Goal: Task Accomplishment & Management: Manage account settings

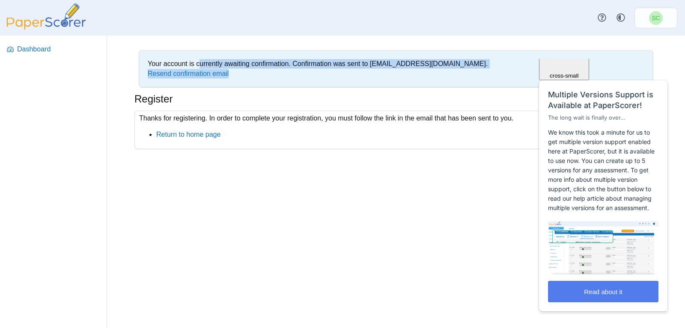
drag, startPoint x: 175, startPoint y: 65, endPoint x: 453, endPoint y: 73, distance: 278.2
click at [453, 73] on div "Your account is currently awaiting confirmation. Confirmation was sent to canev…" at bounding box center [397, 69] width 506 height 28
click at [452, 78] on div "Your account is currently awaiting confirmation. Confirmation was sent to canev…" at bounding box center [397, 69] width 506 height 28
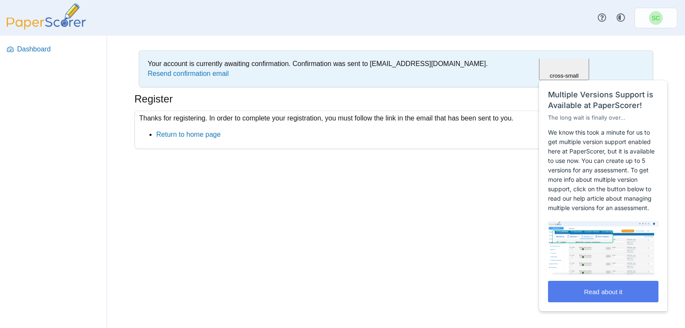
click at [36, 18] on img at bounding box center [46, 16] width 86 height 26
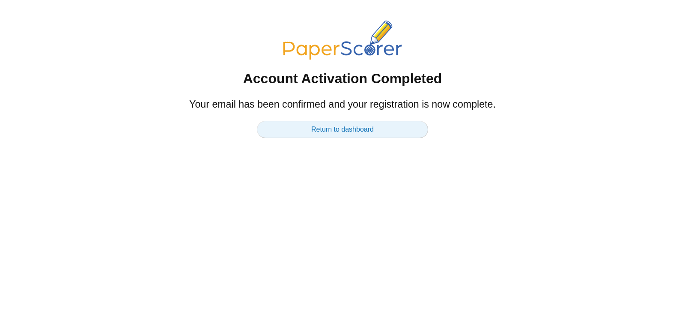
click at [340, 133] on link "Return to dashboard" at bounding box center [342, 129] width 171 height 17
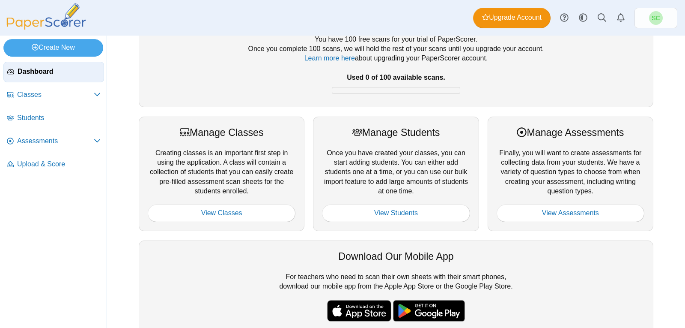
scroll to position [86, 0]
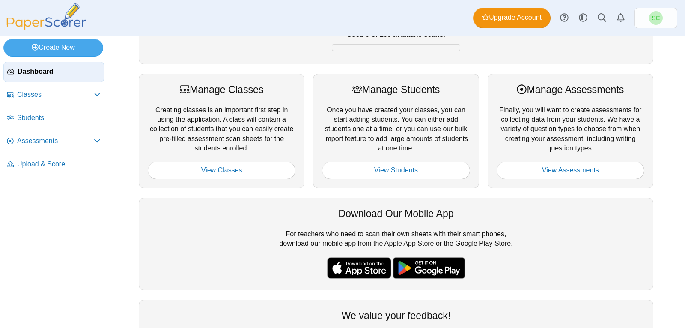
drag, startPoint x: 547, startPoint y: 108, endPoint x: 623, endPoint y: 150, distance: 87.3
click at [623, 150] on div "Manage Assessments Finally, you will want to create assessments for collecting …" at bounding box center [571, 131] width 166 height 114
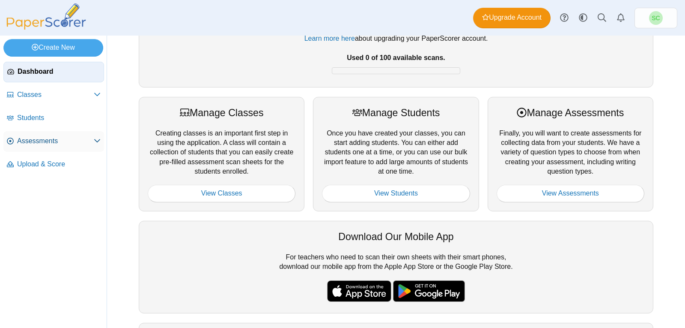
scroll to position [43, 0]
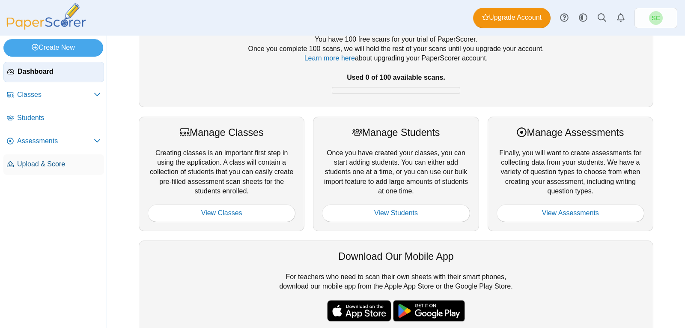
click at [49, 166] on span "Upload & Score" at bounding box center [59, 163] width 84 height 9
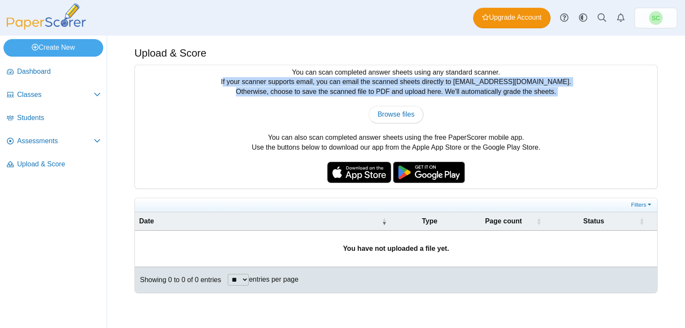
drag, startPoint x: 244, startPoint y: 81, endPoint x: 563, endPoint y: 97, distance: 318.7
click at [563, 97] on div "You can scan completed answer sheets using any standard scanner. If your scanne…" at bounding box center [396, 126] width 523 height 123
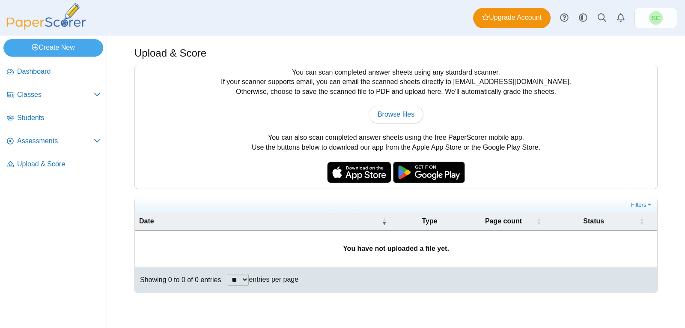
click at [551, 122] on div "Browse files There was a problem with the uploaded file.... Please try again...…" at bounding box center [396, 114] width 514 height 17
click at [73, 140] on span "Assessments" at bounding box center [55, 140] width 77 height 9
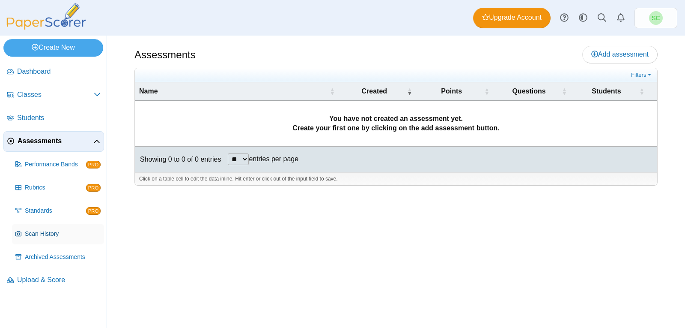
click at [62, 235] on span "Scan History" at bounding box center [63, 234] width 76 height 9
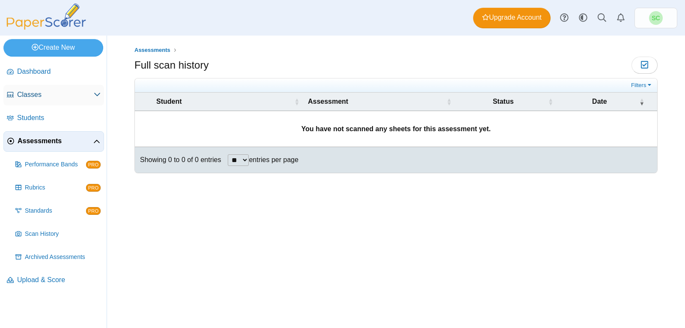
click at [36, 95] on span "Classes" at bounding box center [55, 94] width 77 height 9
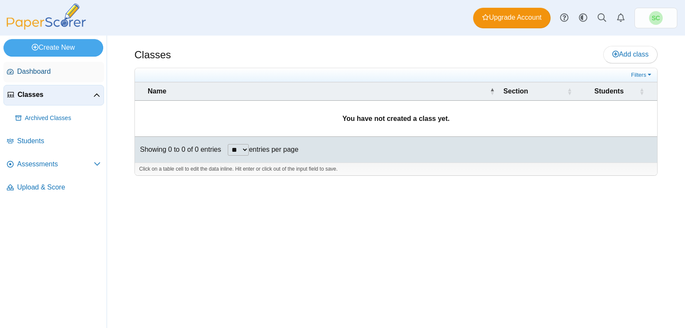
click at [58, 73] on span "Dashboard" at bounding box center [59, 71] width 84 height 9
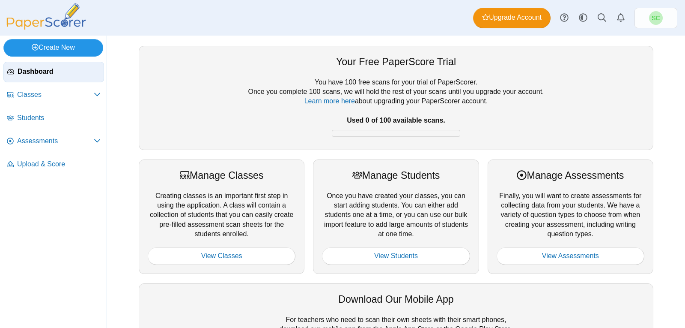
click at [73, 43] on link "Create New" at bounding box center [53, 47] width 100 height 17
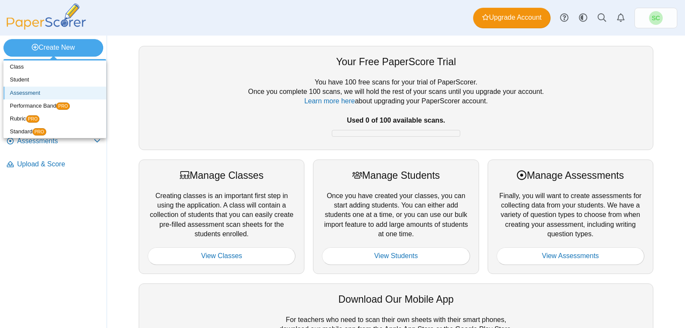
click at [59, 94] on link "Assessment" at bounding box center [54, 93] width 103 height 13
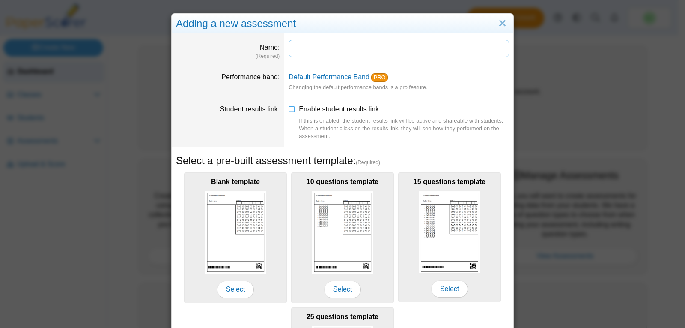
click at [293, 45] on input "Name" at bounding box center [399, 48] width 221 height 17
type input "**********"
click at [446, 95] on dd "Default Performance Band PRO Changing the default performance bands is a pro fe…" at bounding box center [398, 82] width 229 height 32
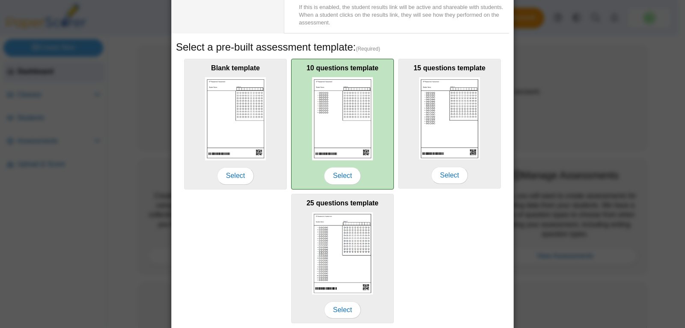
scroll to position [129, 0]
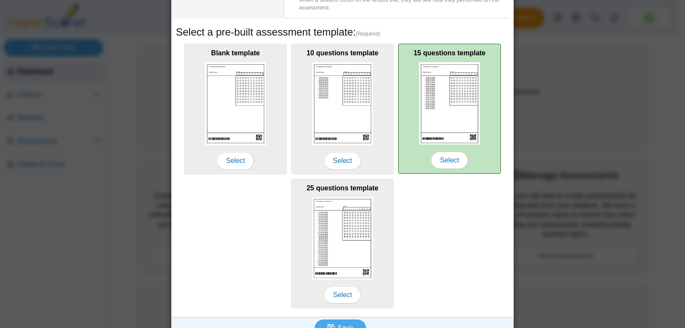
click at [443, 138] on img at bounding box center [449, 103] width 61 height 82
click at [448, 161] on span "Select" at bounding box center [449, 160] width 37 height 17
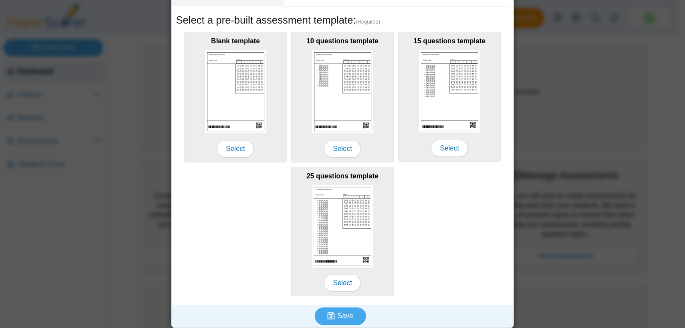
scroll to position [144, 0]
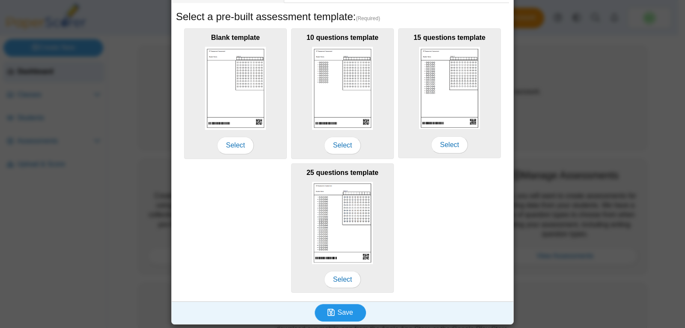
click at [342, 315] on span "Save" at bounding box center [345, 311] width 15 height 7
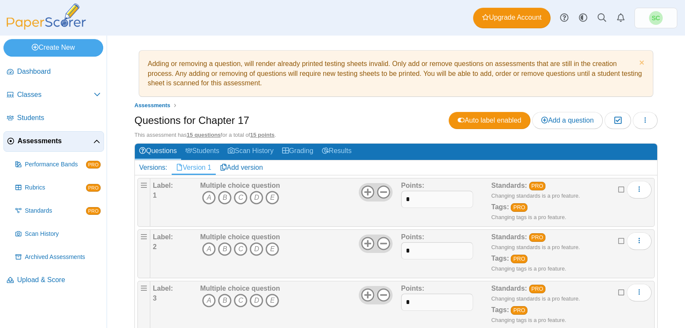
drag, startPoint x: 201, startPoint y: 67, endPoint x: 632, endPoint y: 84, distance: 431.3
click at [632, 84] on div "Adding or removing a question, will render already printed testing sheets inval…" at bounding box center [397, 73] width 506 height 37
click at [626, 86] on div "Adding or removing a question, will render already printed testing sheets inval…" at bounding box center [397, 73] width 506 height 37
click at [62, 25] on img at bounding box center [46, 16] width 86 height 26
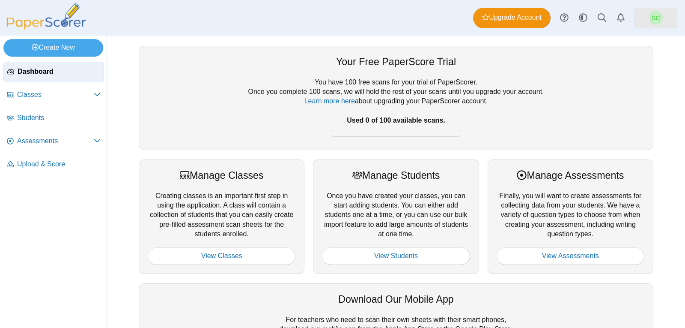
click at [662, 16] on span "SC" at bounding box center [657, 18] width 14 height 14
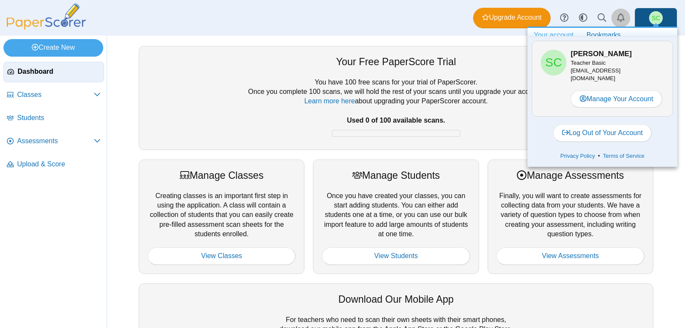
click at [617, 15] on icon "Alerts" at bounding box center [621, 17] width 9 height 9
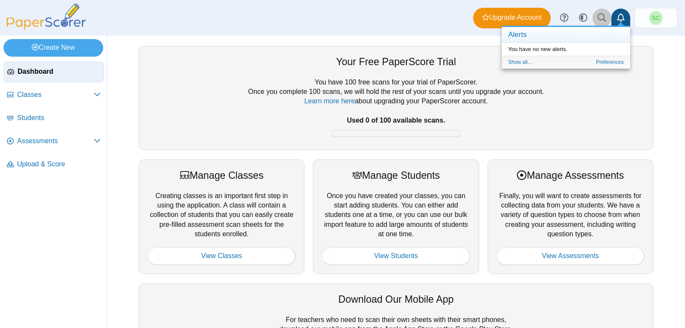
click at [605, 16] on icon at bounding box center [602, 17] width 9 height 9
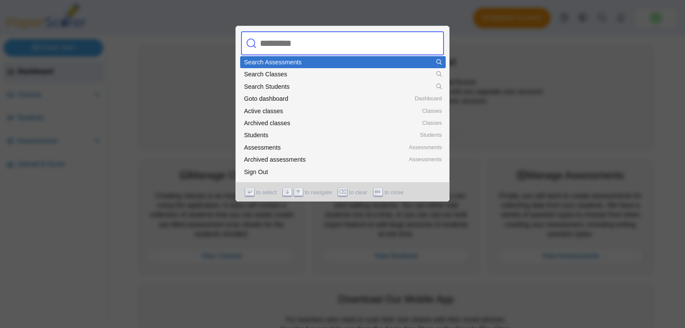
click at [347, 15] on div at bounding box center [342, 164] width 685 height 328
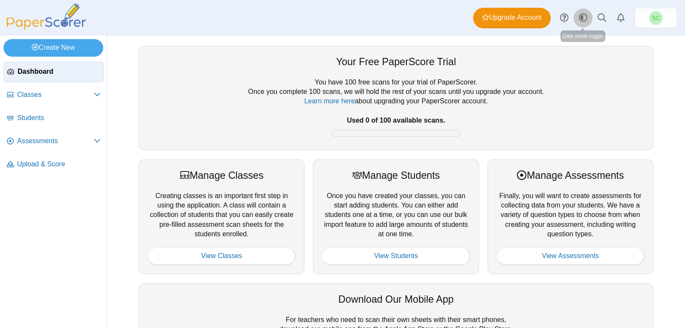
click at [583, 16] on use at bounding box center [583, 18] width 8 height 8
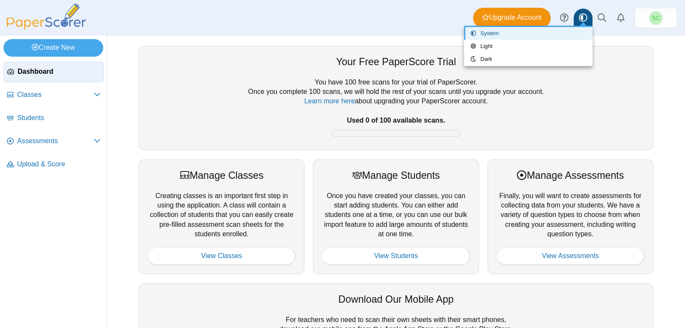
click at [396, 24] on div "Dashboard Classes Archived classes Students Assessments" at bounding box center [342, 18] width 685 height 36
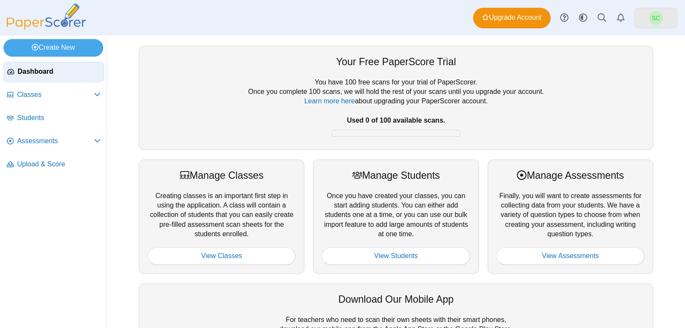
click at [649, 19] on link "SC" at bounding box center [656, 18] width 43 height 21
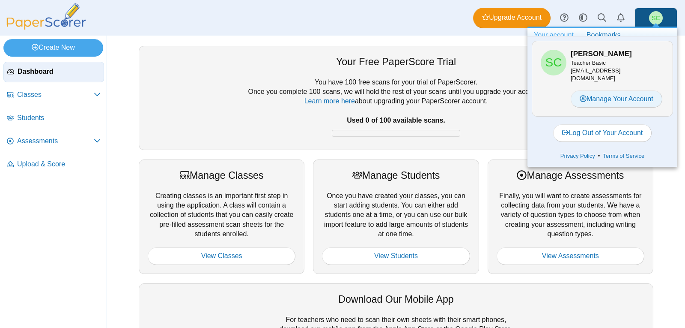
click at [618, 96] on link "Manage Your Account" at bounding box center [617, 98] width 92 height 17
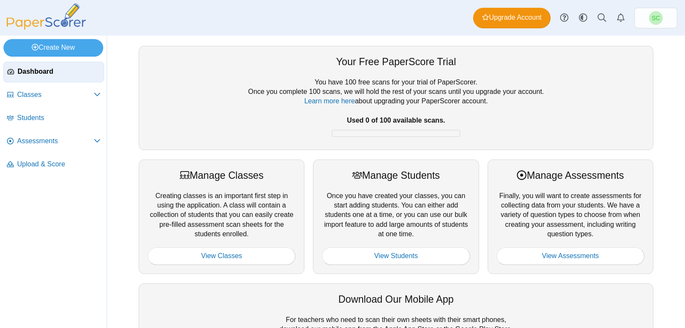
click at [39, 18] on img at bounding box center [46, 16] width 86 height 26
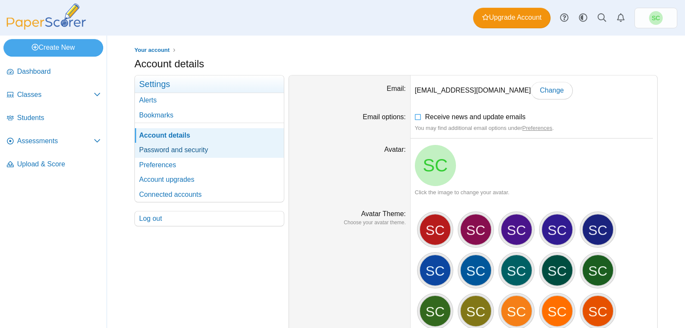
click at [180, 147] on link "Password and security" at bounding box center [209, 150] width 149 height 15
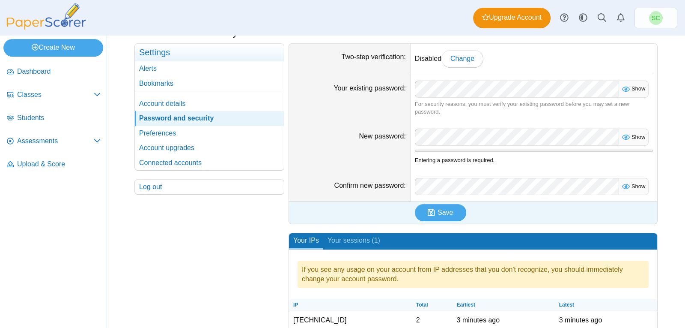
scroll to position [65, 0]
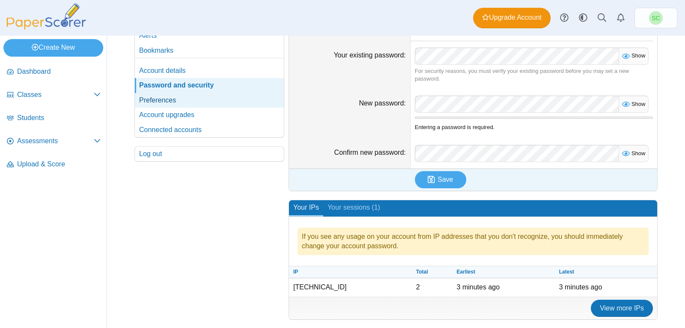
click at [191, 102] on link "Preferences" at bounding box center [209, 100] width 149 height 15
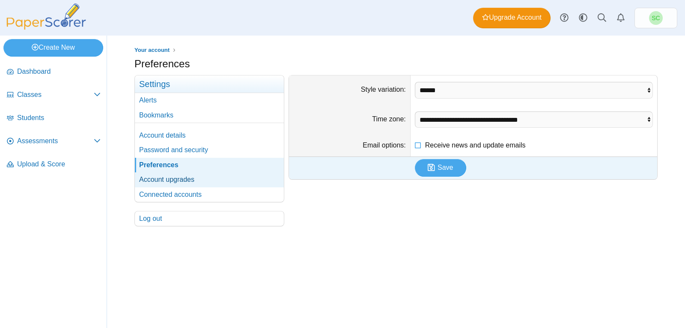
click at [208, 178] on link "Account upgrades" at bounding box center [209, 179] width 149 height 15
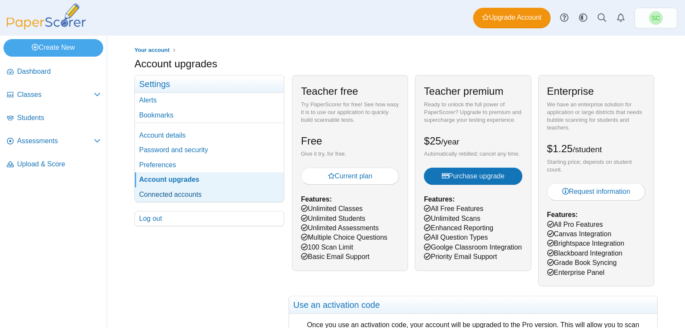
click at [206, 190] on link "Connected accounts" at bounding box center [209, 194] width 149 height 15
